Goal: Task Accomplishment & Management: Use online tool/utility

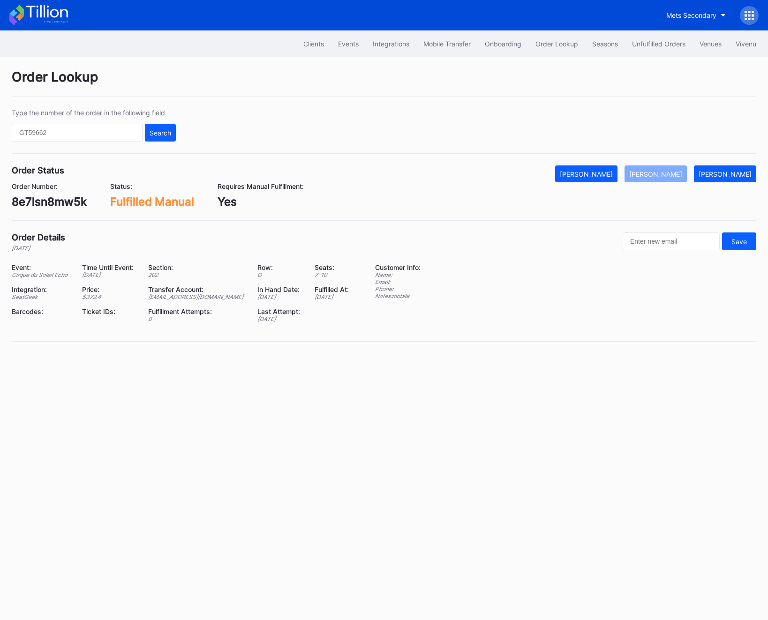
click at [657, 34] on div "Clients Events Integrations Mobile Transfer Onboarding Order Lookup Seasons Unf…" at bounding box center [384, 43] width 768 height 27
click at [647, 47] on div "Unfulfilled Orders" at bounding box center [658, 44] width 53 height 8
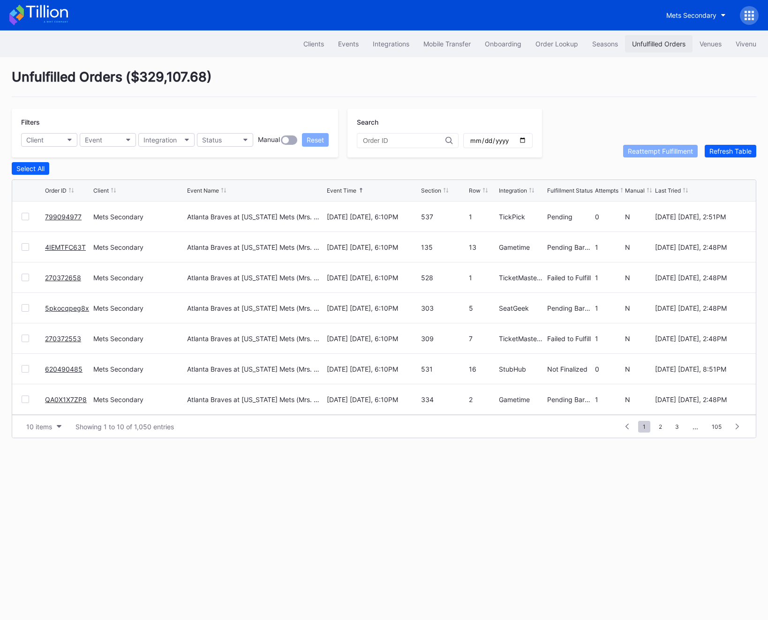
click at [656, 46] on div "Unfulfilled Orders" at bounding box center [658, 44] width 53 height 8
click at [737, 154] on div "Refresh Table" at bounding box center [730, 151] width 42 height 8
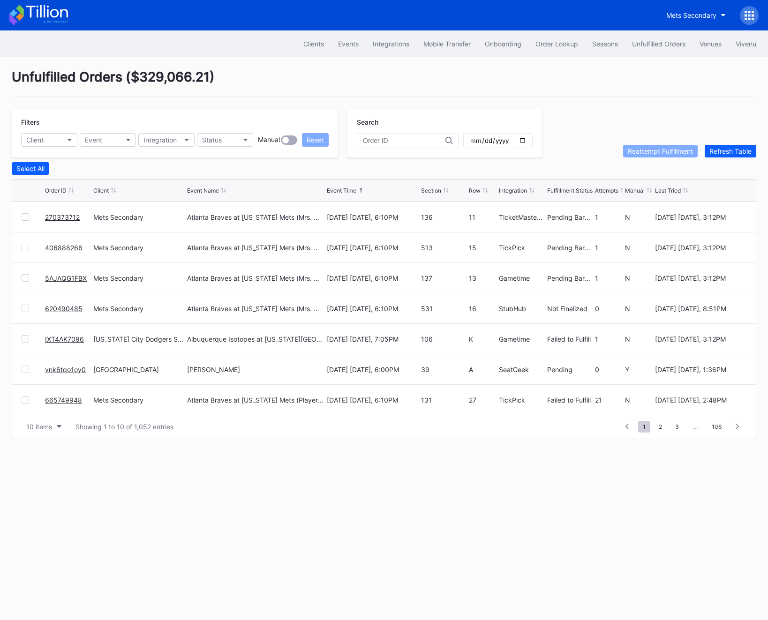
click at [24, 396] on div at bounding box center [25, 399] width 7 height 7
click at [649, 150] on div "Reattempt Fulfillment" at bounding box center [659, 151] width 65 height 8
click at [50, 338] on link "IXT4AK7096" at bounding box center [64, 339] width 39 height 8
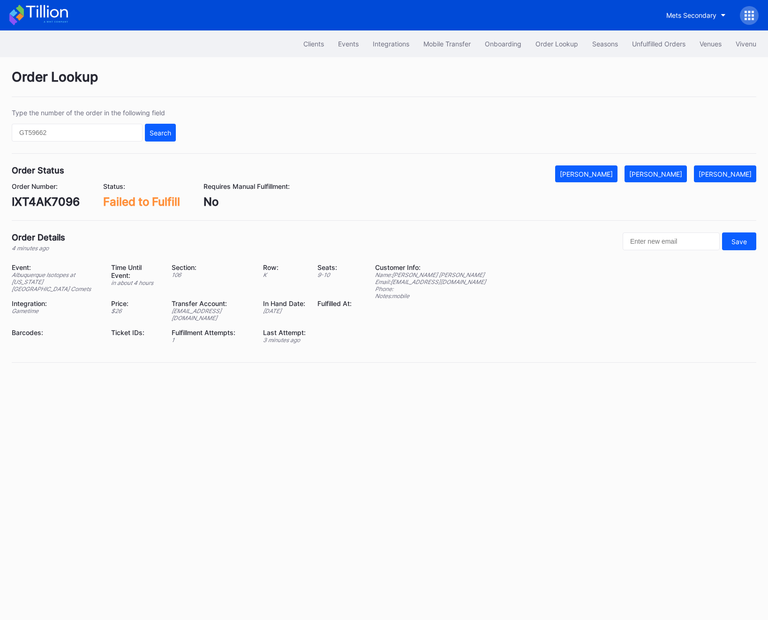
click at [44, 206] on div "IXT4AK7096" at bounding box center [46, 202] width 68 height 14
copy div "IXT4AK7096"
click at [675, 174] on div "[PERSON_NAME]" at bounding box center [655, 174] width 53 height 8
click at [648, 46] on div "Unfulfilled Orders" at bounding box center [658, 44] width 53 height 8
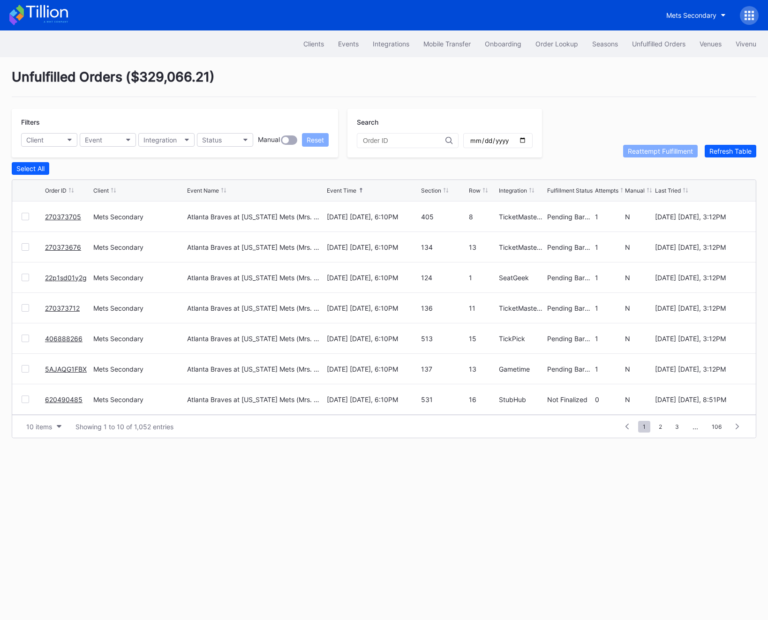
click at [746, 144] on div "Filters Client Event Integration Status Manual Reset Search Reattempt Fulfillme…" at bounding box center [384, 133] width 744 height 49
click at [746, 145] on div "Reattempt Fulfillment Refresh Table" at bounding box center [689, 151] width 133 height 13
click at [745, 147] on div "Refresh Table" at bounding box center [730, 151] width 42 height 8
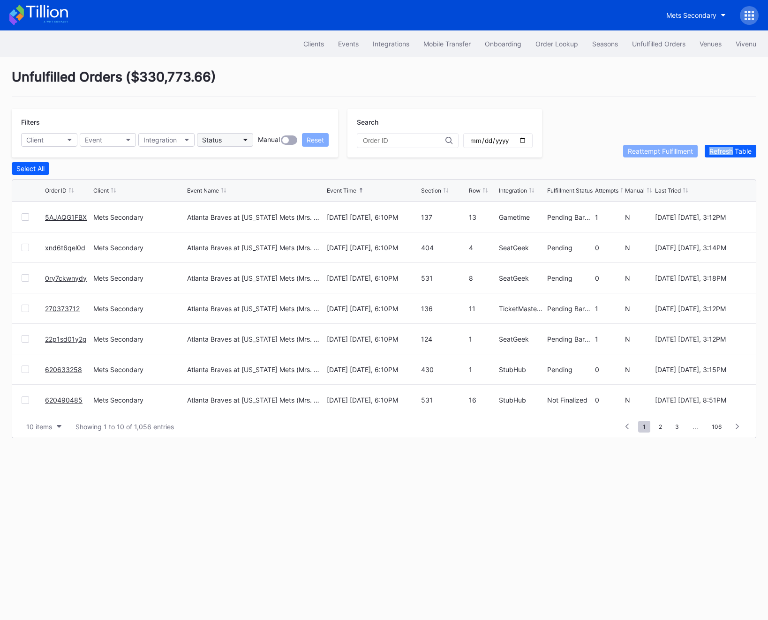
click at [238, 136] on button "Status" at bounding box center [225, 140] width 56 height 14
click at [251, 187] on div "Failed to Fulfill" at bounding box center [251, 181] width 109 height 17
click at [25, 217] on div at bounding box center [25, 216] width 7 height 7
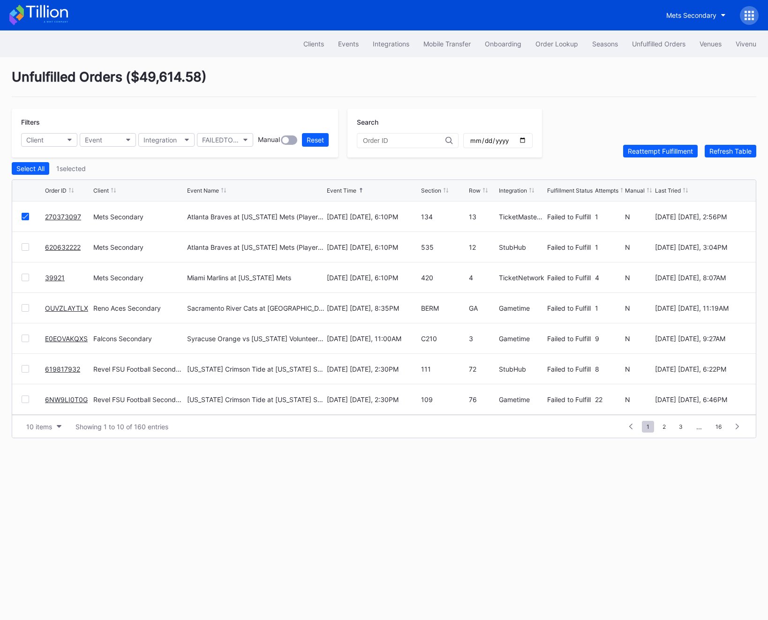
click at [677, 157] on div "Unfulfilled Orders ( $49,614.58 ) Filters Client Event Integration FAILEDTOFULF…" at bounding box center [384, 253] width 768 height 393
click at [677, 157] on button "Reattempt Fulfillment" at bounding box center [660, 151] width 75 height 13
click at [26, 218] on div at bounding box center [25, 216] width 7 height 7
click at [646, 156] on button "Reattempt Fulfillment" at bounding box center [660, 151] width 75 height 13
click at [738, 152] on div "Refresh Table" at bounding box center [730, 151] width 42 height 8
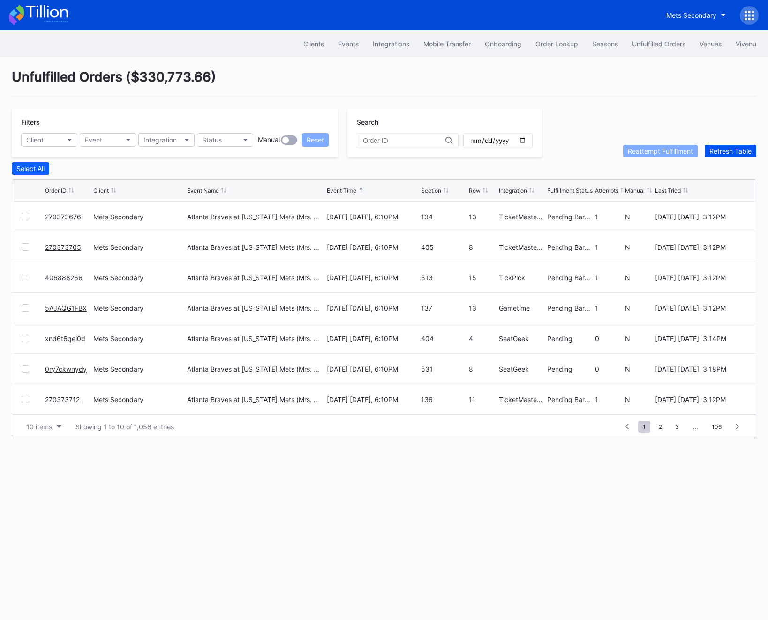
click at [738, 152] on div "Refresh Table" at bounding box center [730, 151] width 42 height 8
click at [709, 155] on button "Refresh Table" at bounding box center [730, 151] width 52 height 13
click at [712, 155] on button "Refresh Table" at bounding box center [730, 151] width 52 height 13
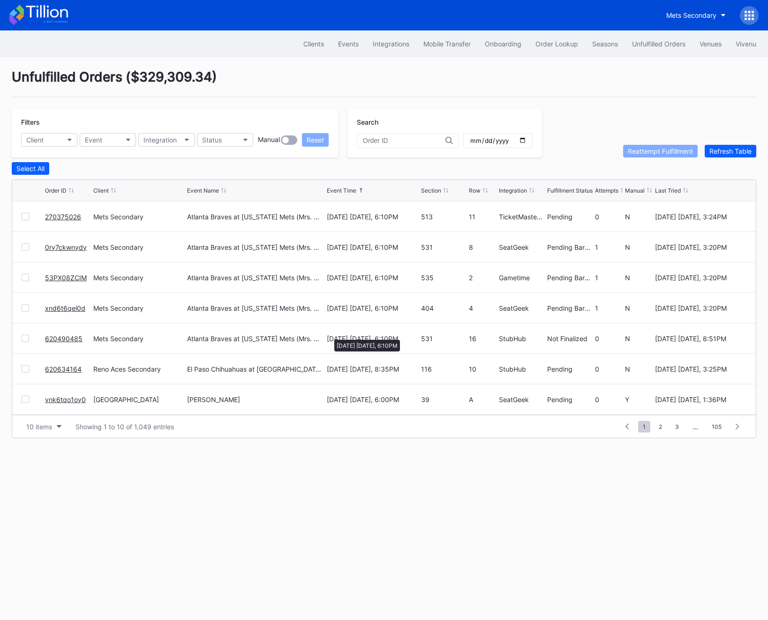
scroll to position [91, 0]
